Goal: Transaction & Acquisition: Obtain resource

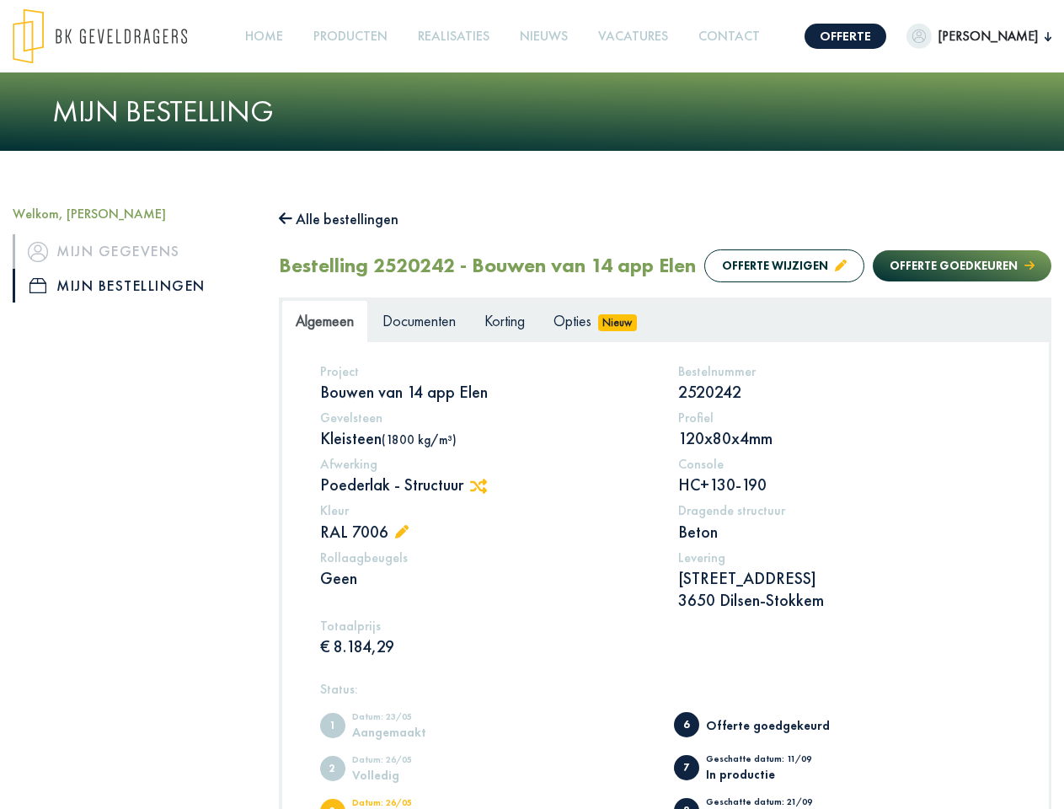
click at [116, 36] on img at bounding box center [100, 36] width 174 height 56
click at [849, 36] on link "Offerte" at bounding box center [846, 36] width 82 height 25
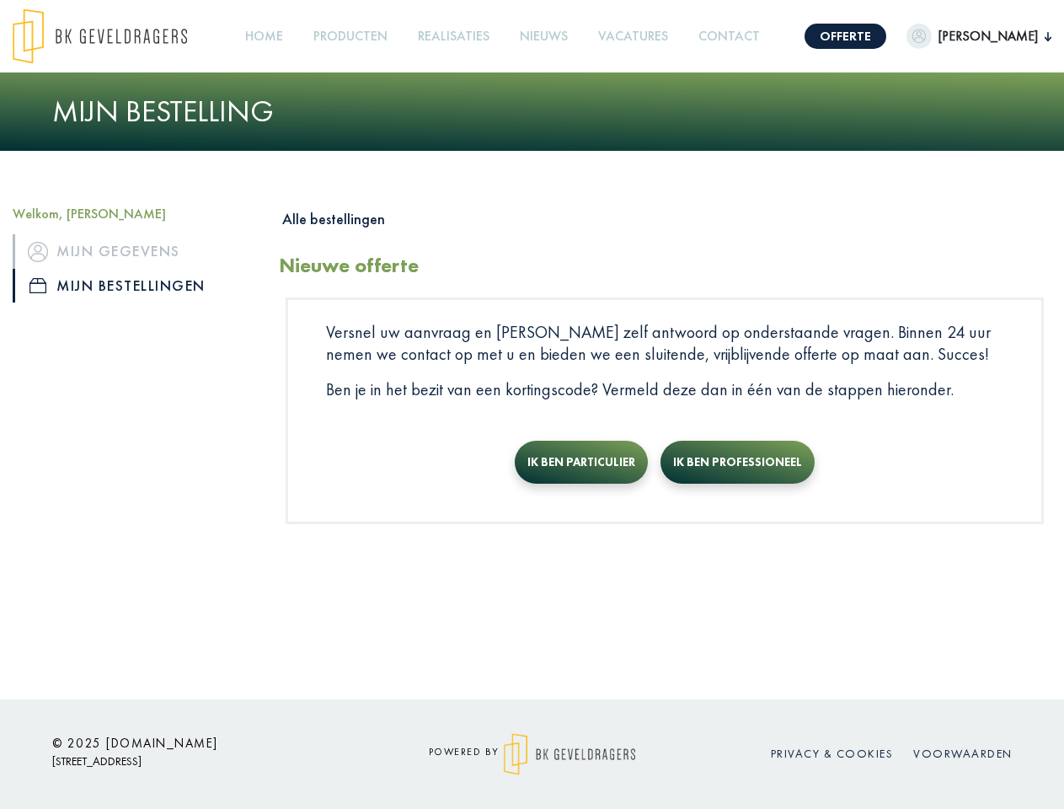
click at [972, 36] on span "[PERSON_NAME]" at bounding box center [988, 36] width 113 height 20
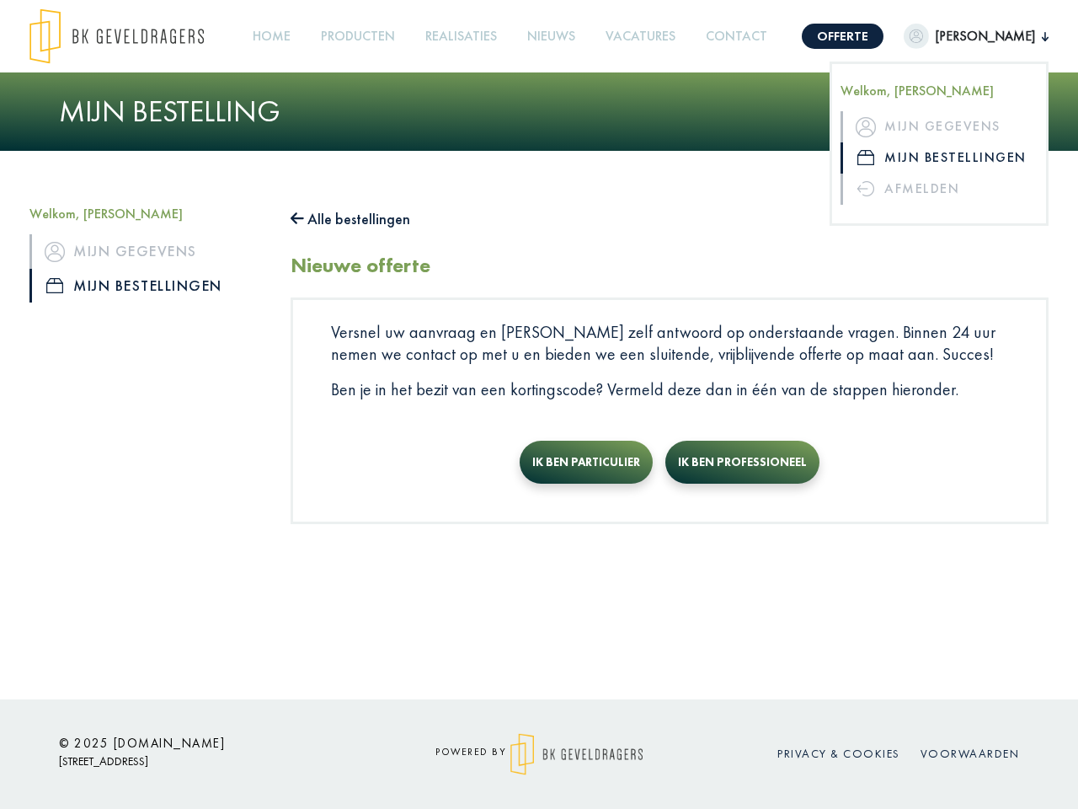
click at [365, 36] on link "Producten +" at bounding box center [358, 37] width 88 height 38
click at [347, 219] on button "Alle bestellingen" at bounding box center [351, 219] width 120 height 27
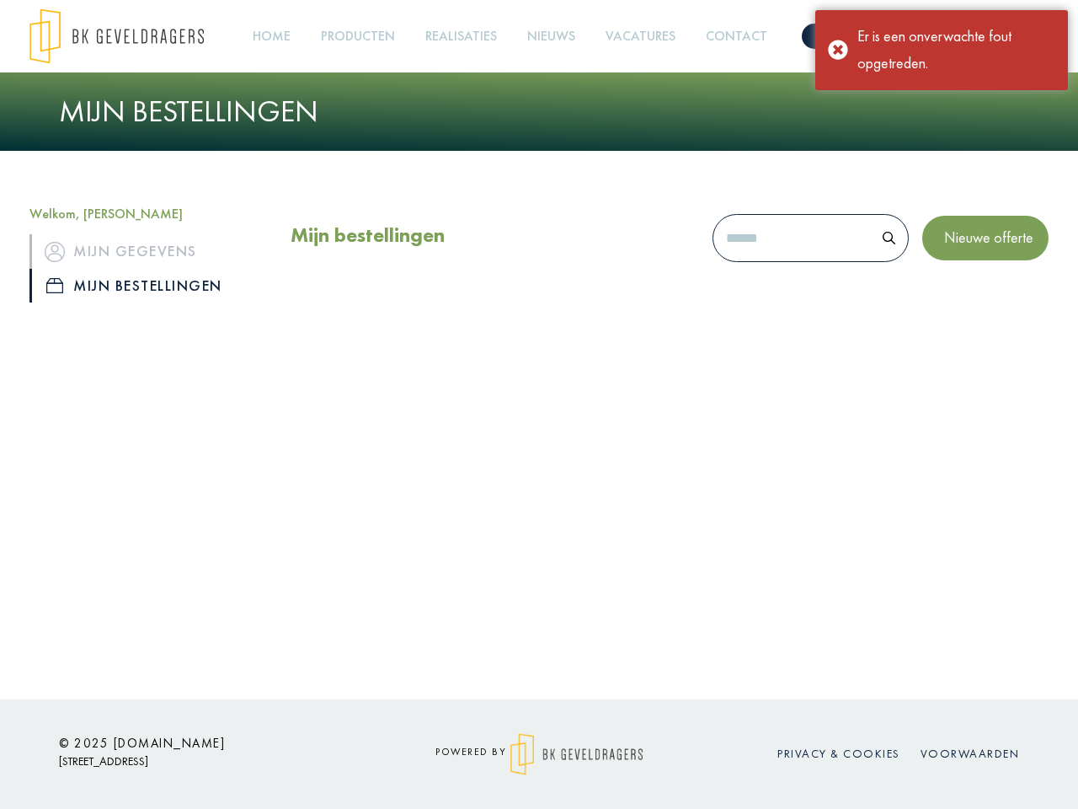
click at [767, 301] on div "Mijn bestellingen Nieuwe offerte" at bounding box center [669, 264] width 783 height 117
click at [945, 301] on div "Mijn bestellingen Nieuwe offerte" at bounding box center [669, 264] width 783 height 117
click at [484, 520] on div "Offerte [PERSON_NAME] Welkom, [PERSON_NAME] Mijn gegevens Mijn bestellingen Afm…" at bounding box center [539, 349] width 1078 height 699
click at [406, 566] on div "Offerte [PERSON_NAME] Welkom, [PERSON_NAME] Mijn gegevens Mijn bestellingen Afm…" at bounding box center [539, 349] width 1078 height 699
